Goal: Use online tool/utility: Use online tool/utility

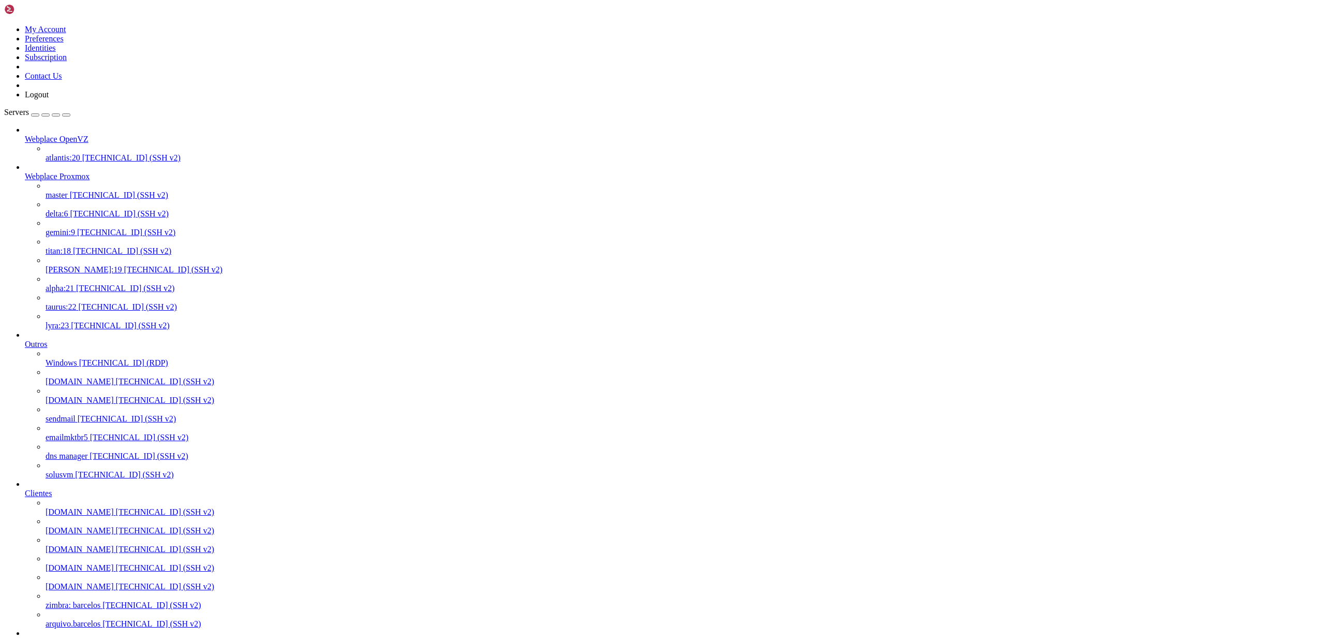
click at [124, 265] on span "[TECHNICAL_ID] (SSH v2)" at bounding box center [173, 269] width 98 height 9
drag, startPoint x: 285, startPoint y: 1872, endPoint x: 187, endPoint y: 1872, distance: 97.3
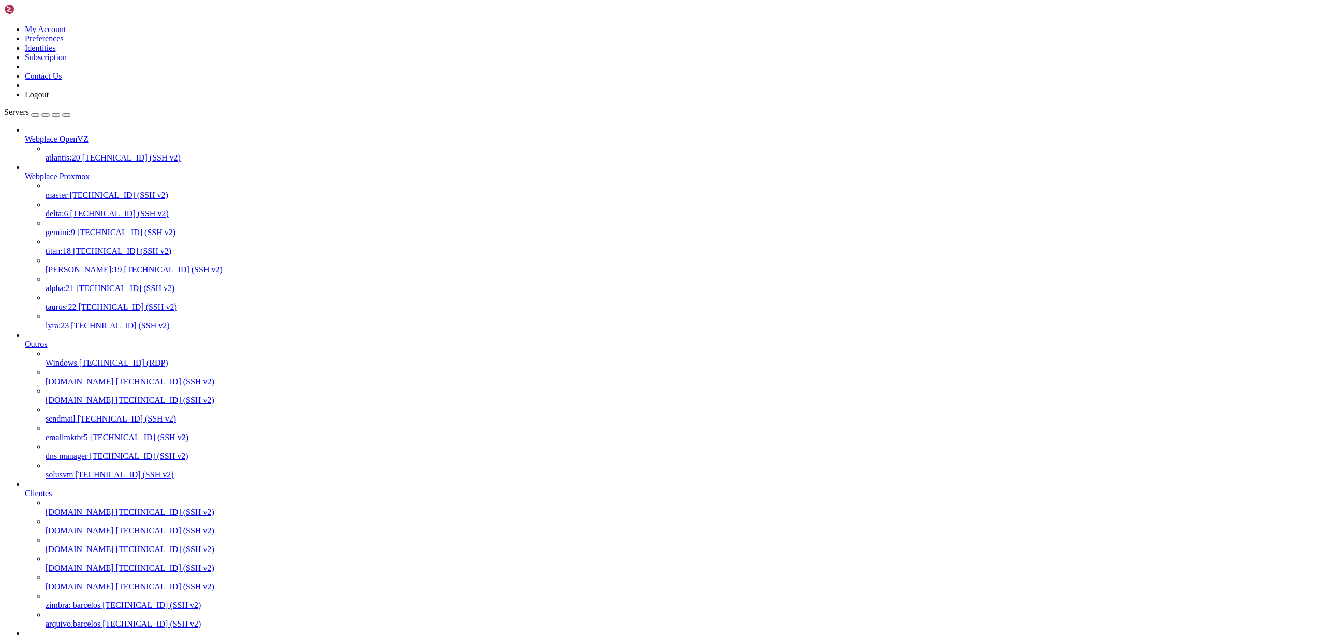
copy x-row "[EMAIL_ADDRESS][DOMAIN_NAME]"
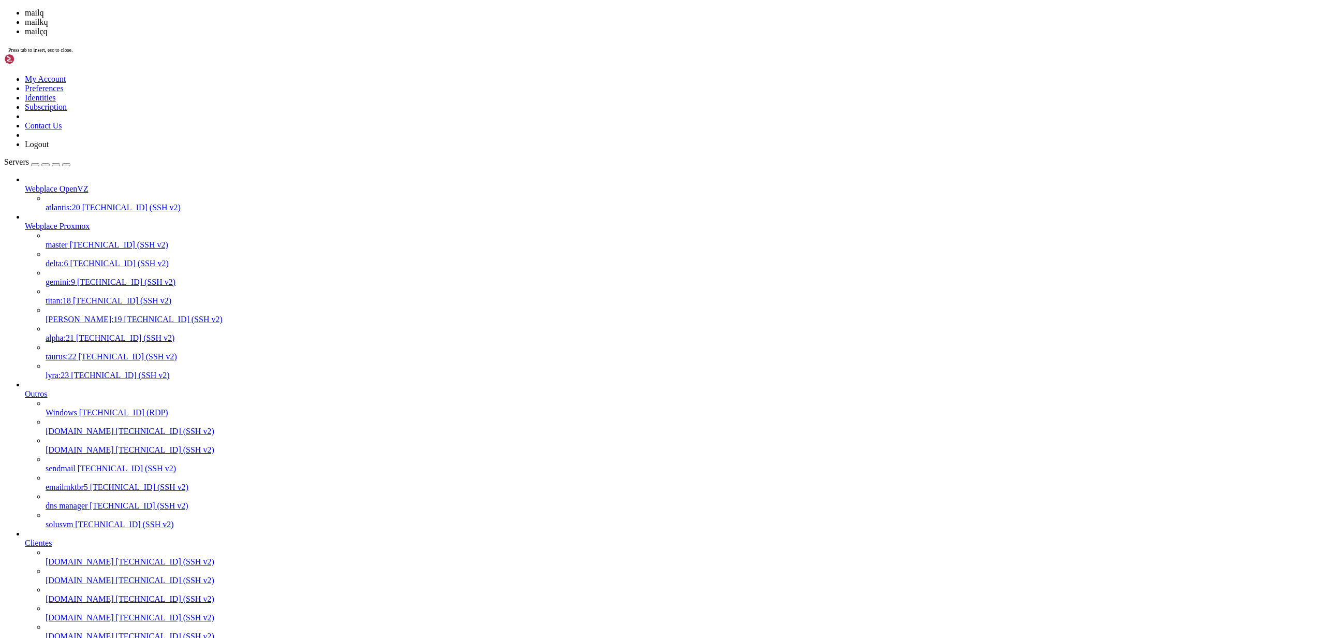
scroll to position [8891, 0]
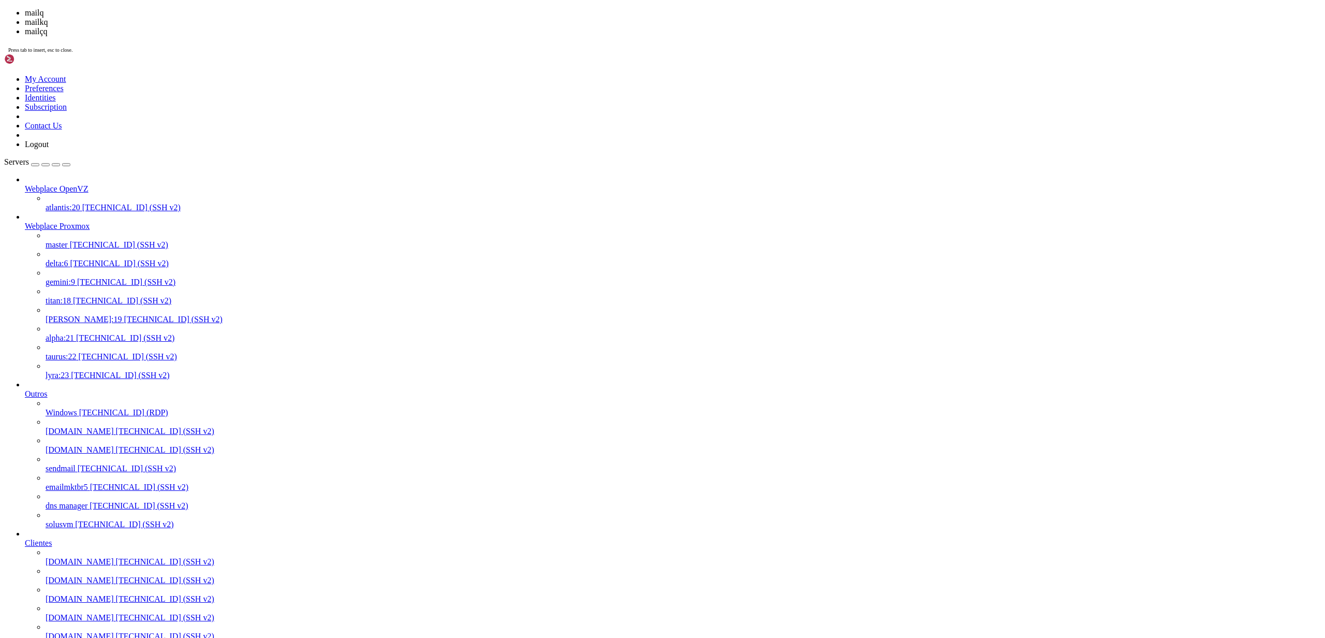
scroll to position [10307, 0]
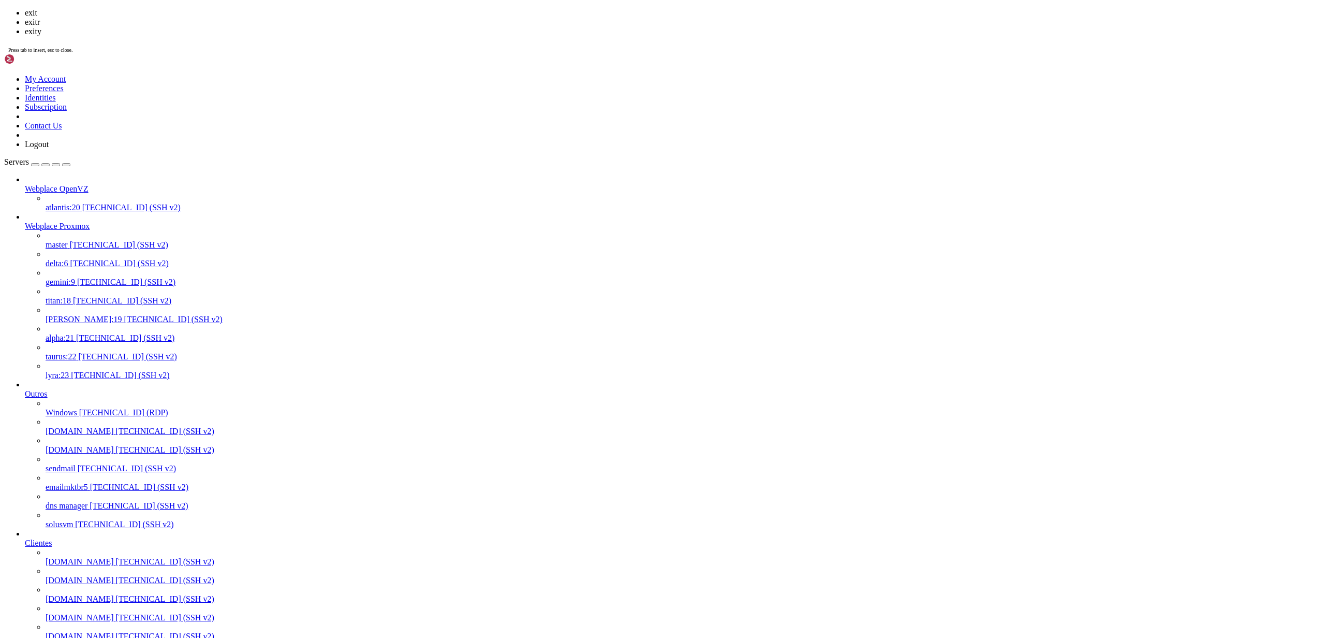
scroll to position [10326, 0]
